Goal: Task Accomplishment & Management: Manage account settings

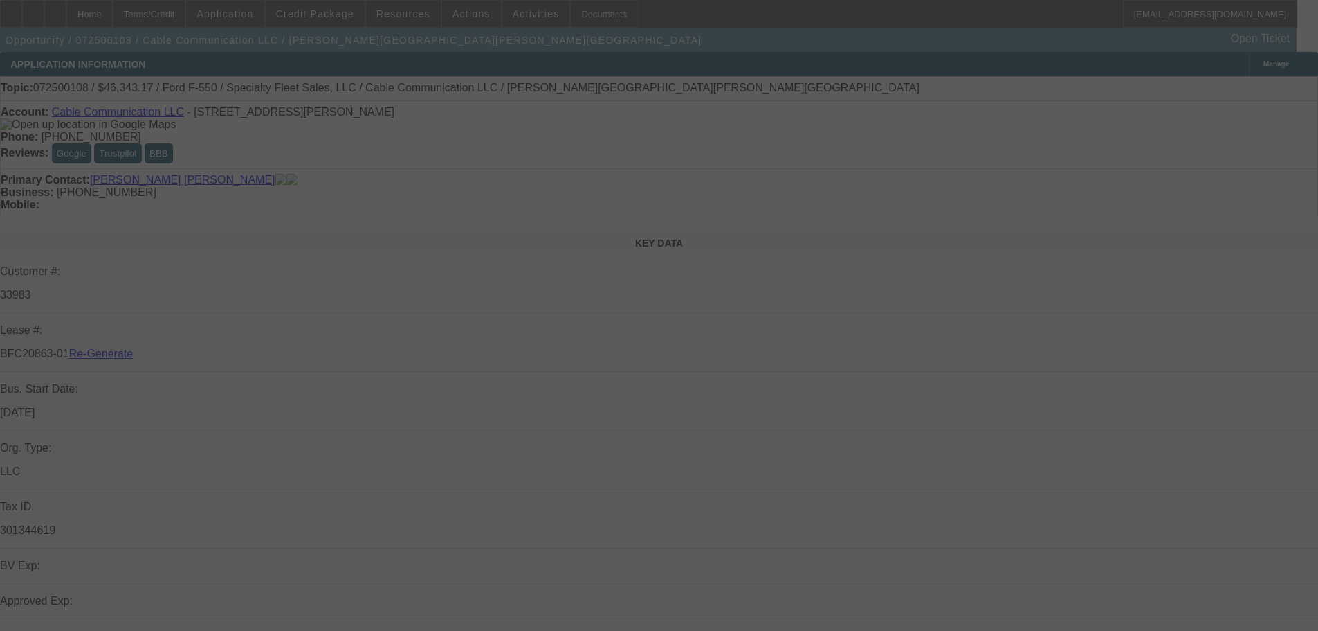
select select "4"
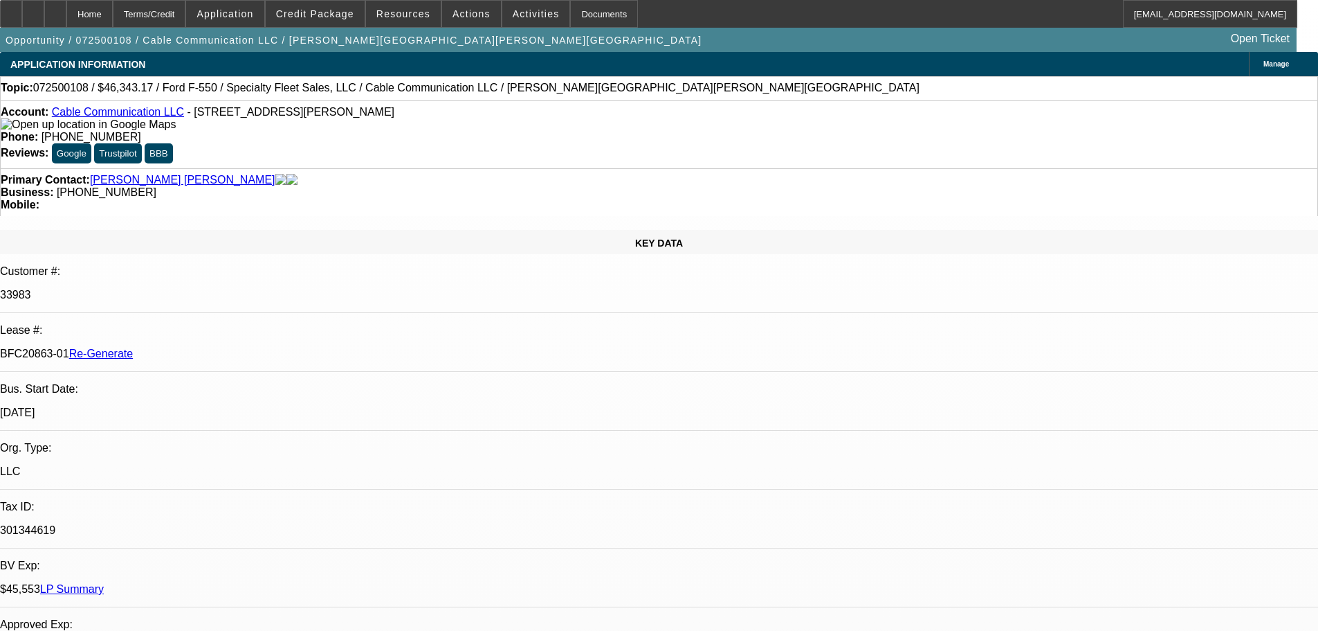
select select "0"
select select "2"
select select "0"
select select "6"
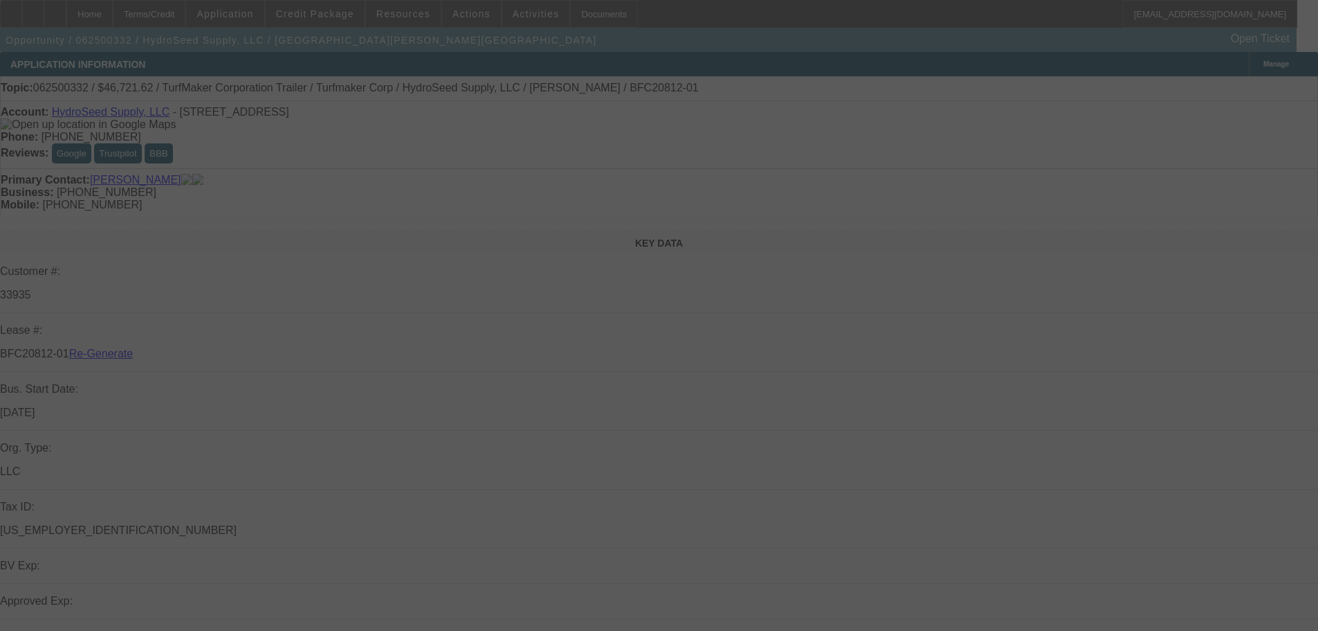
select select "4"
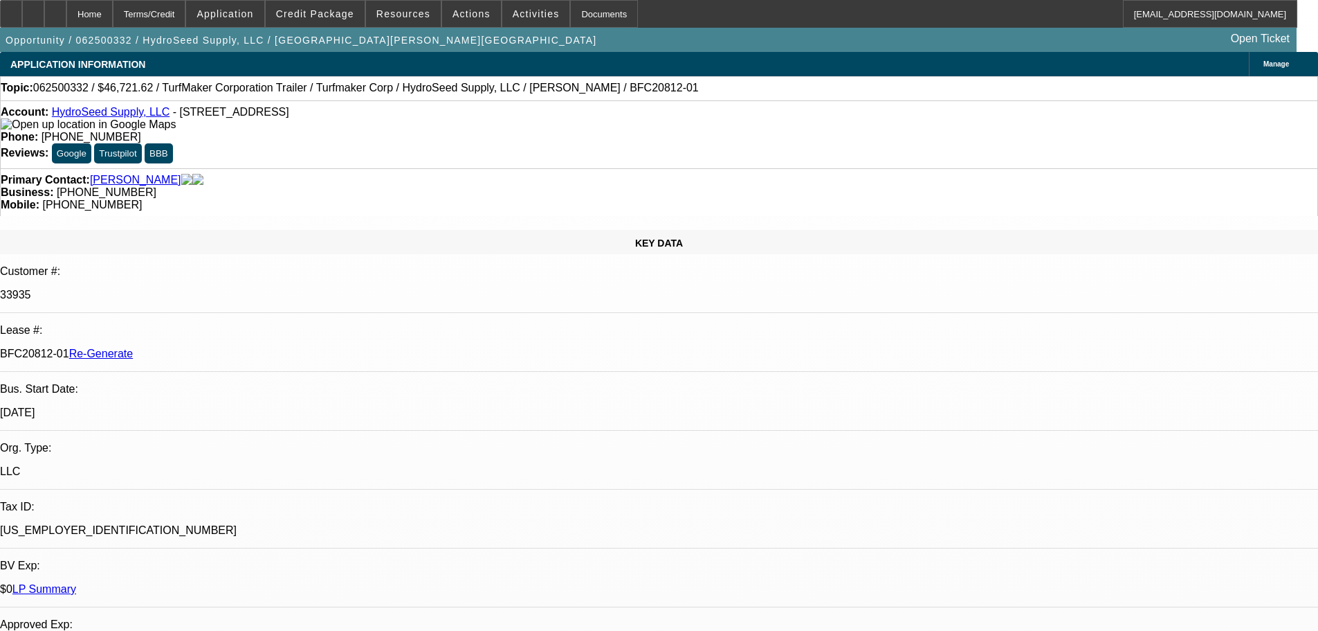
select select "0"
select select "6"
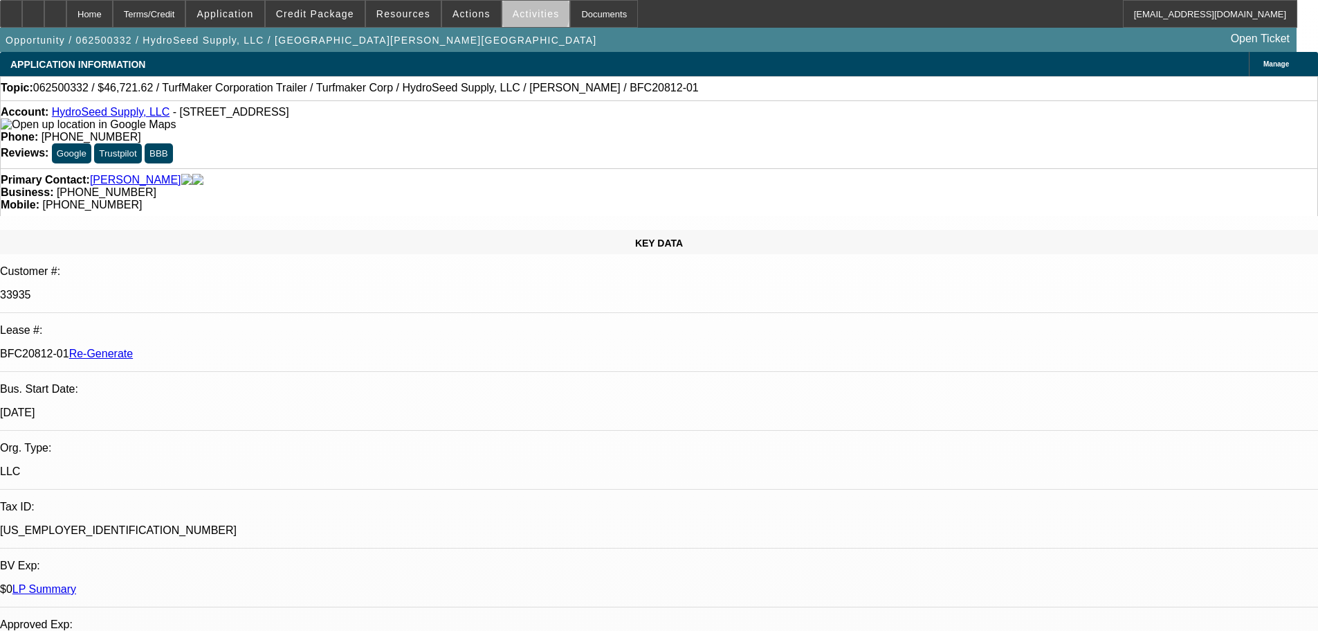
click at [521, 15] on span "Activities" at bounding box center [536, 13] width 47 height 11
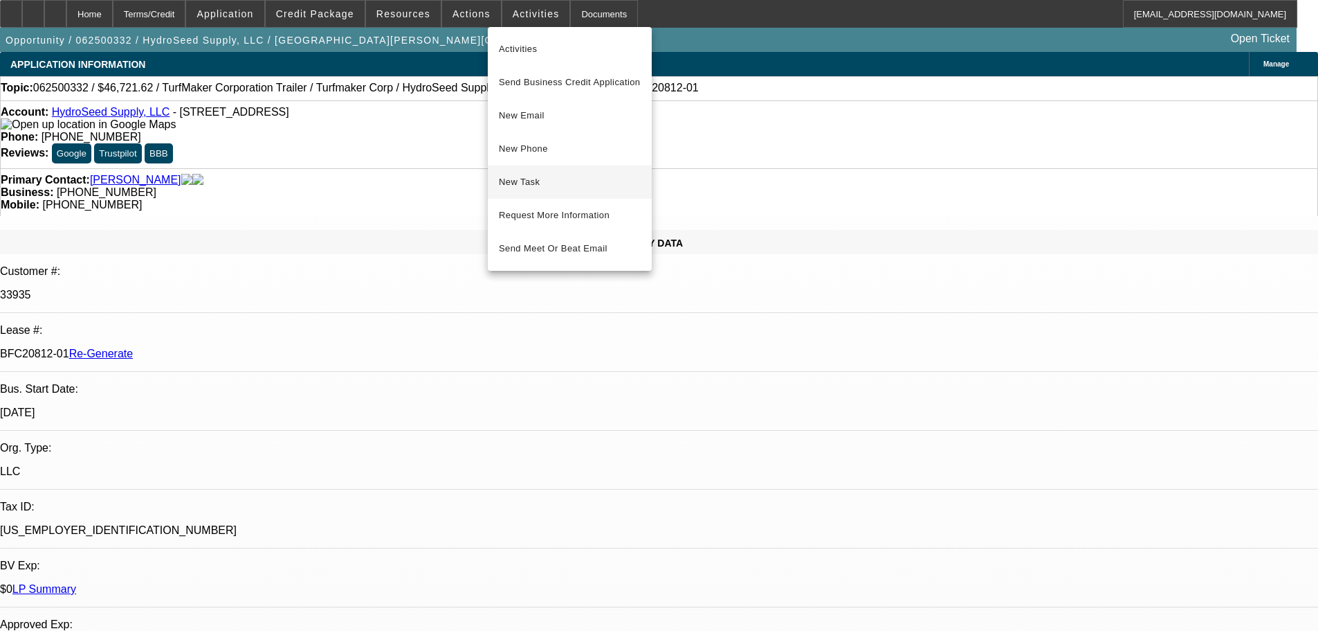
click at [559, 181] on span "New Task" at bounding box center [570, 182] width 142 height 17
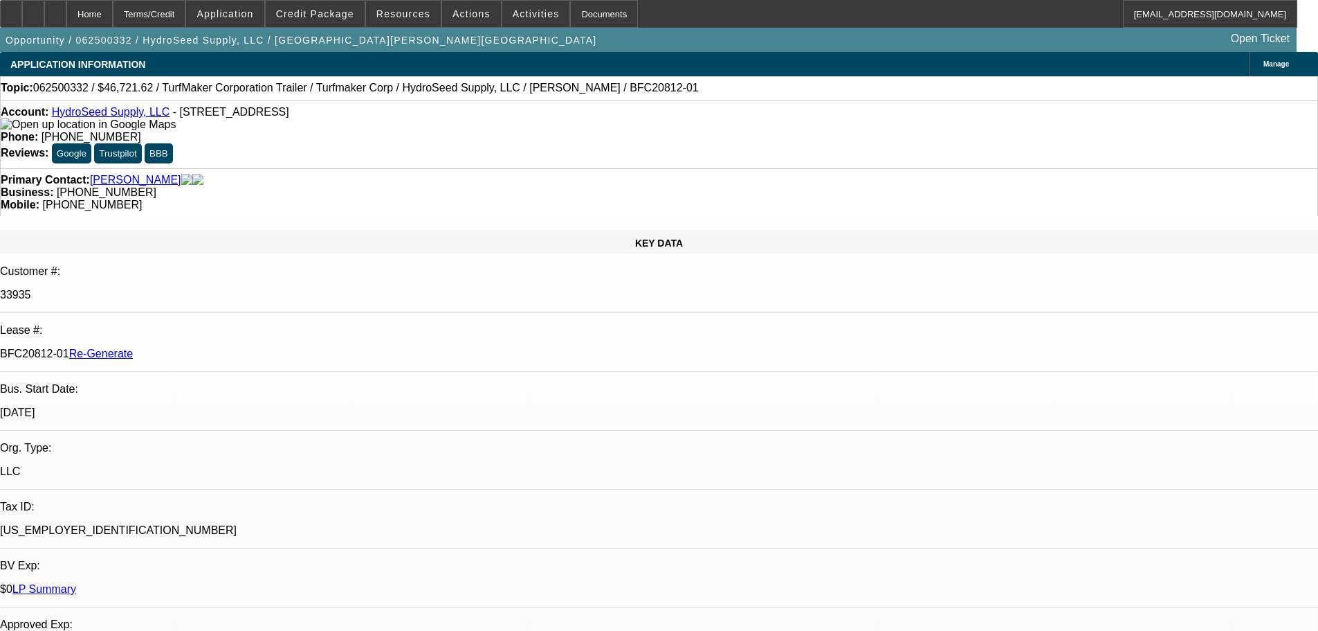
drag, startPoint x: 167, startPoint y: 230, endPoint x: 219, endPoint y: 227, distance: 52.0
click at [219, 347] on div "BFC20812-01 Re-Generate" at bounding box center [659, 353] width 1318 height 12
copy p "FC20812-01"
click at [512, 24] on span at bounding box center [536, 13] width 68 height 33
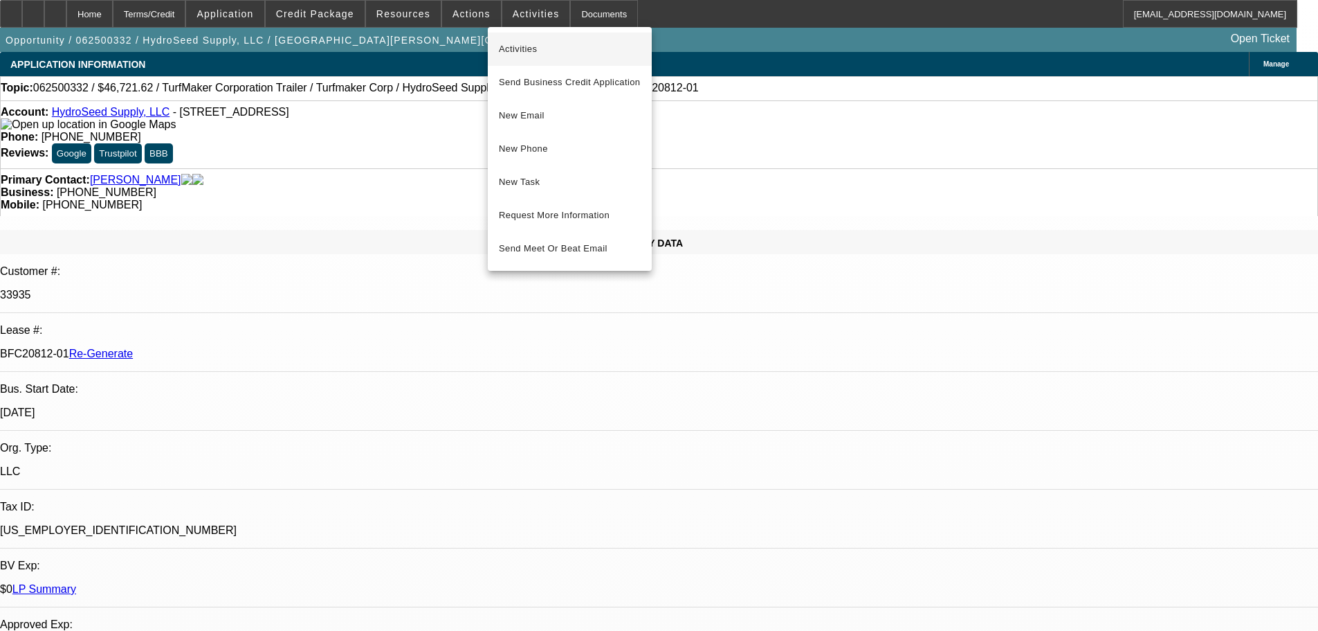
click at [520, 55] on span "Activities" at bounding box center [570, 49] width 142 height 17
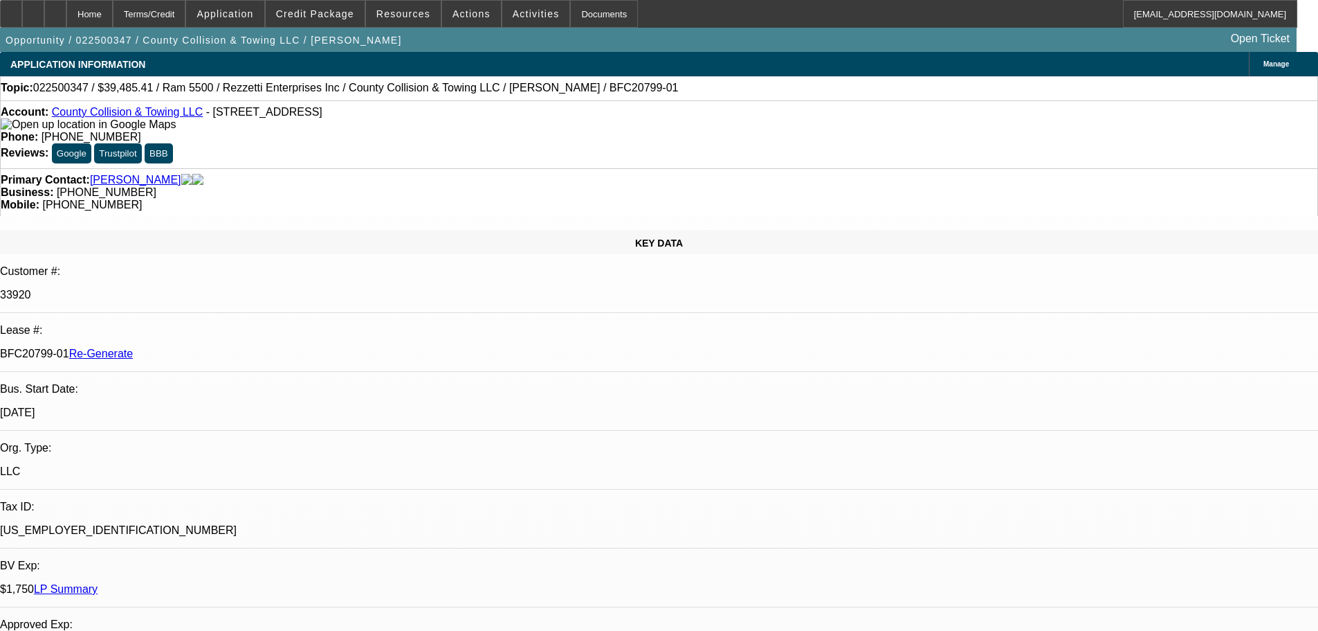
select select "4"
select select "0"
select select "0.1"
select select "4"
